Goal: Find specific page/section

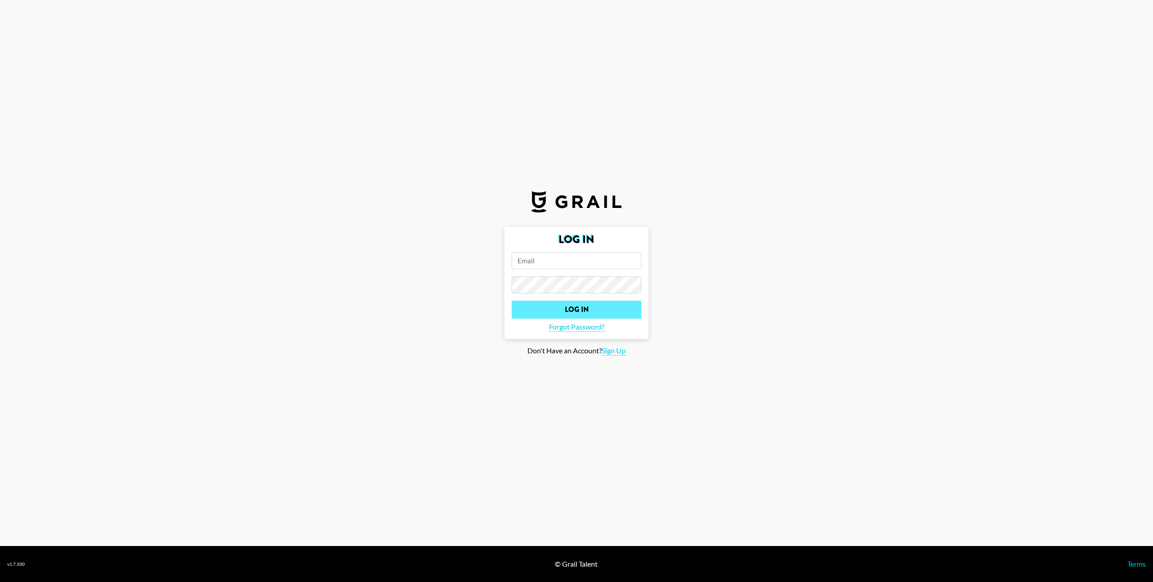
type input "erin-robinson@grail-talent.com"
click at [572, 304] on input "Log In" at bounding box center [577, 310] width 130 height 18
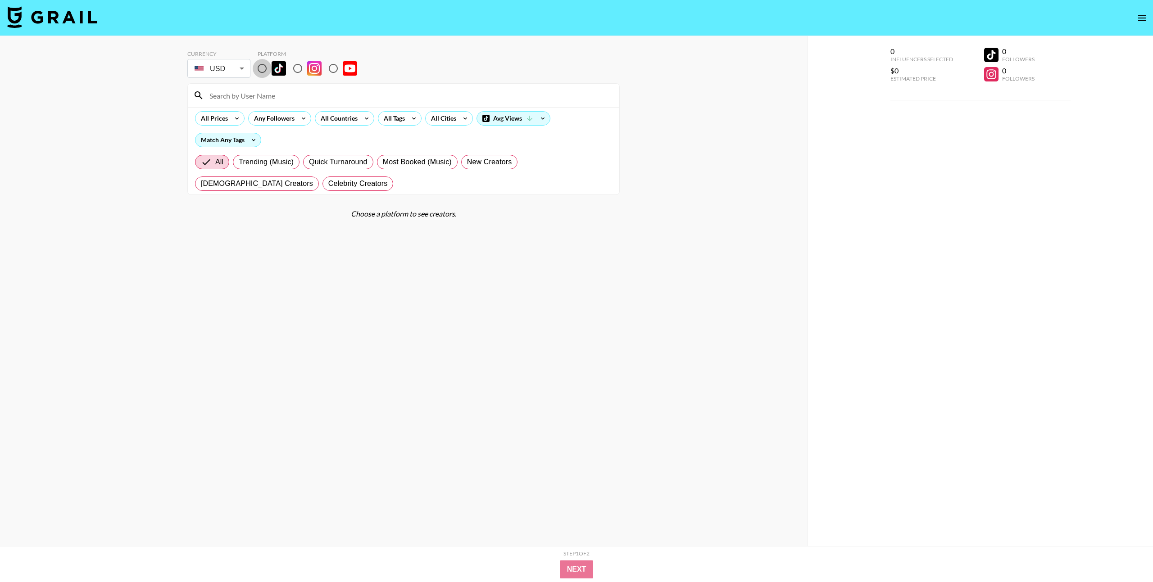
click at [264, 69] on input "radio" at bounding box center [262, 68] width 19 height 19
radio input "true"
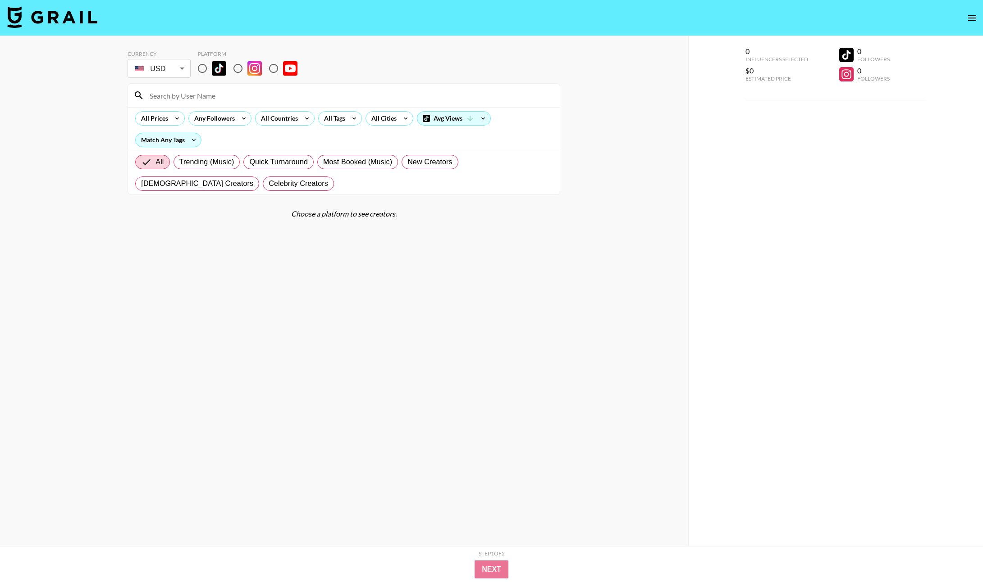
click at [201, 71] on input "radio" at bounding box center [202, 68] width 19 height 19
radio input "true"
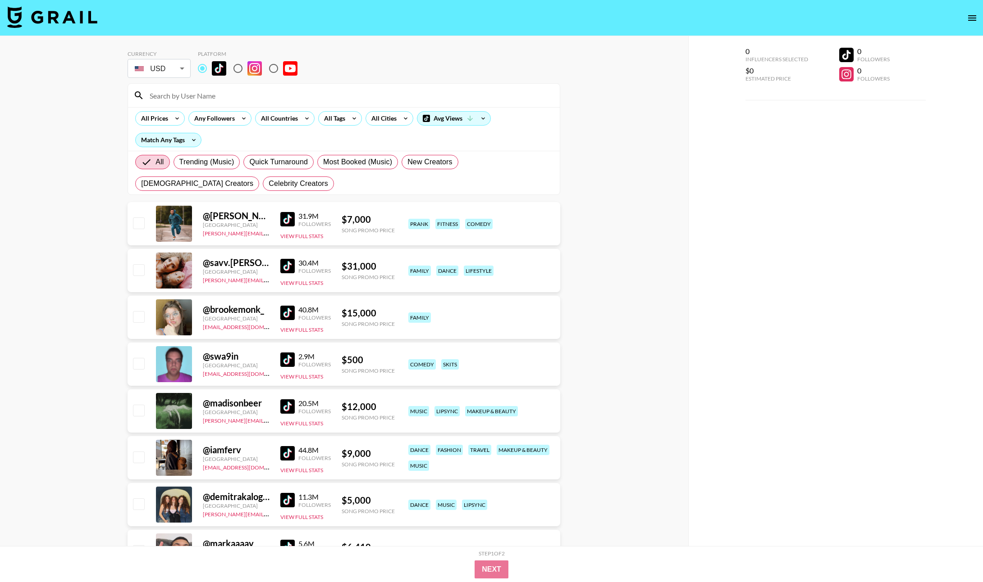
click at [209, 95] on input at bounding box center [349, 95] width 410 height 14
paste input "deniseduran05"
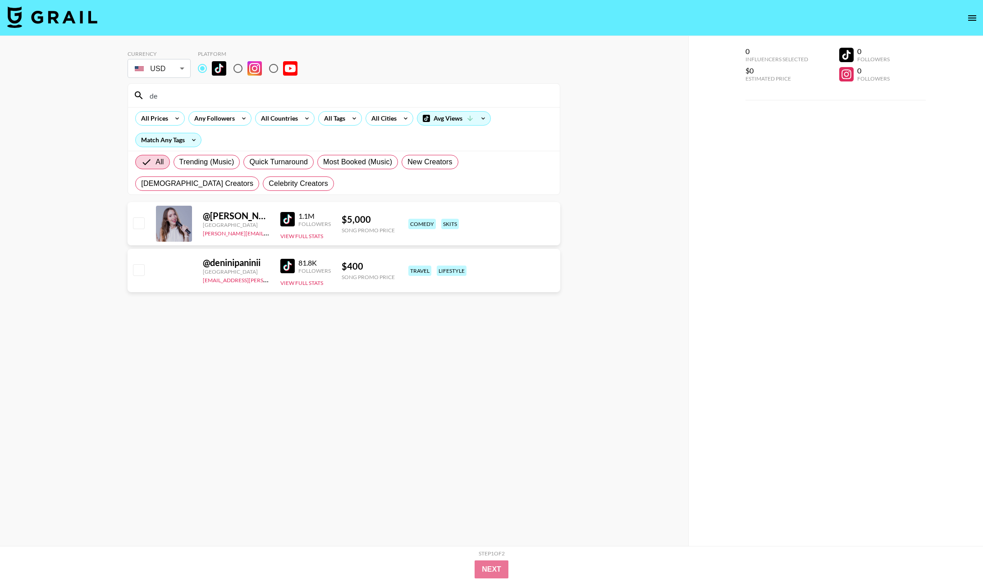
type input "d"
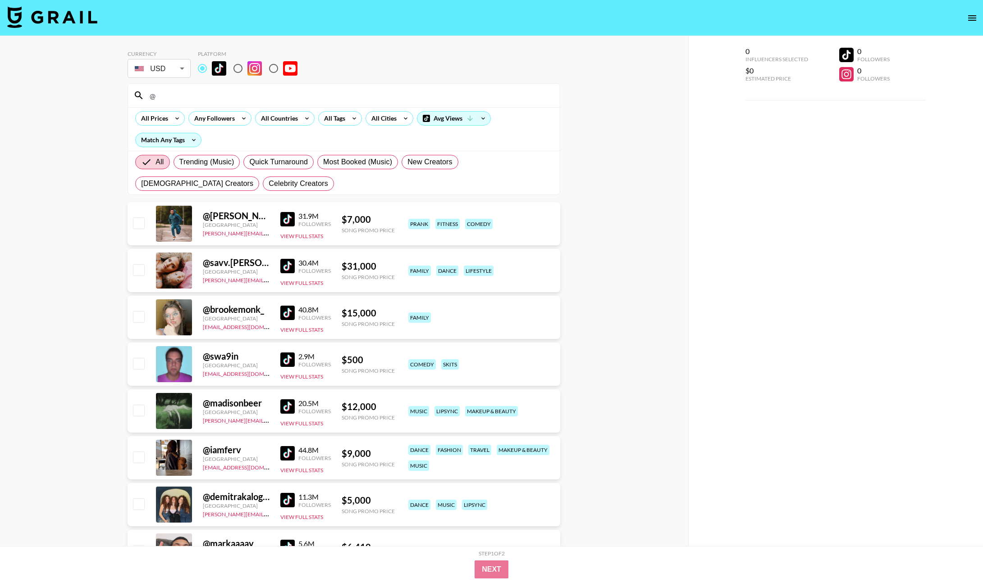
paste input "deniseduran05"
type input "@deniseduran05"
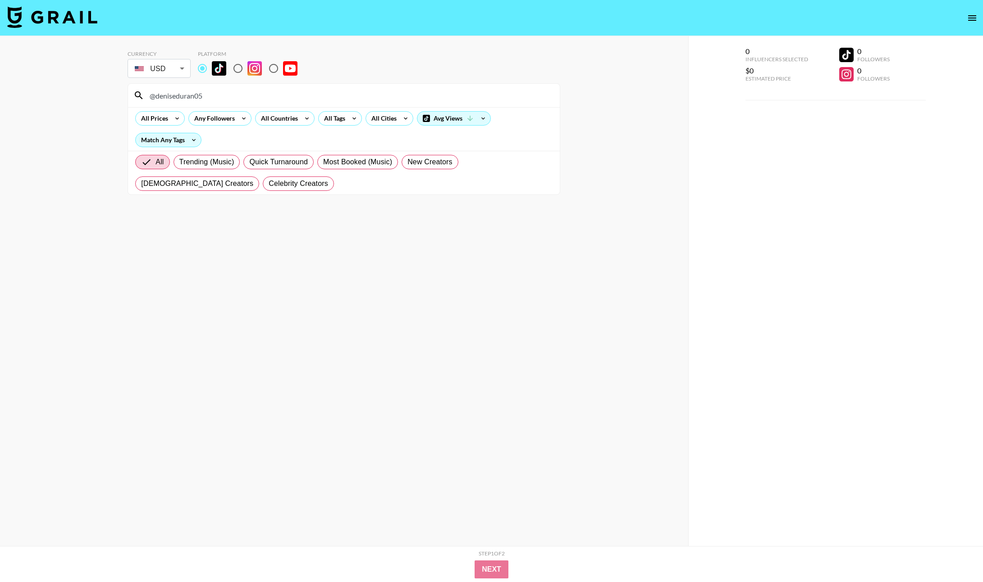
drag, startPoint x: 209, startPoint y: 95, endPoint x: 122, endPoint y: 98, distance: 87.5
click at [122, 98] on div "Currency USD USD ​ Platform @deniseduran05 All Prices Any Followers All Countri…" at bounding box center [344, 309] width 688 height 546
